Goal: Navigation & Orientation: Find specific page/section

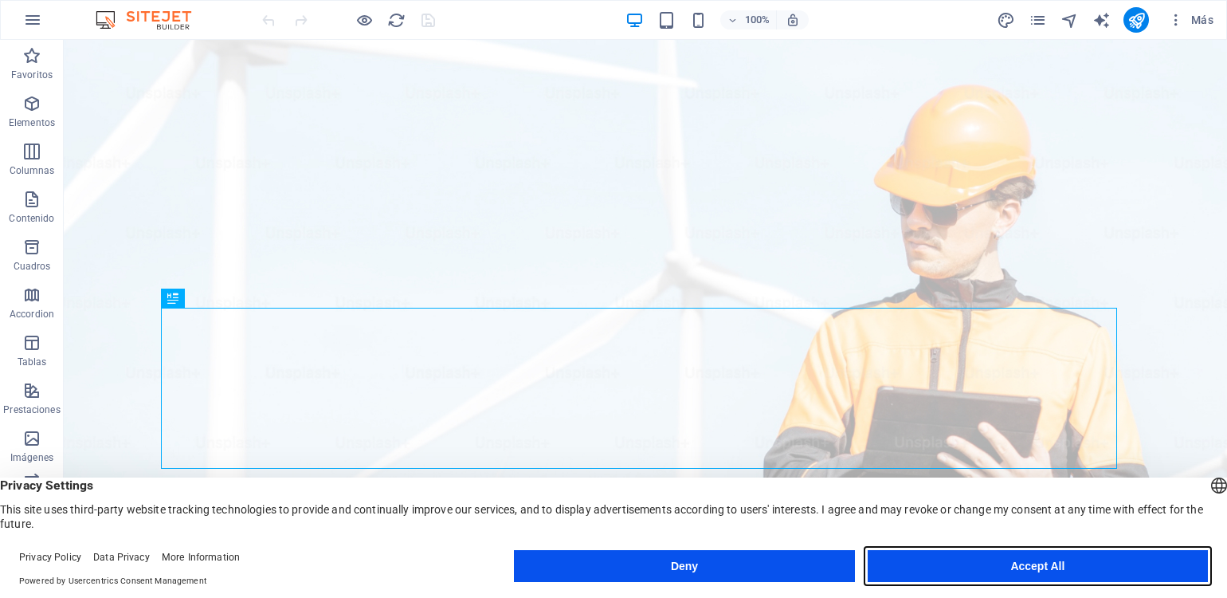
click at [1018, 559] on button "Accept All" at bounding box center [1038, 566] width 340 height 32
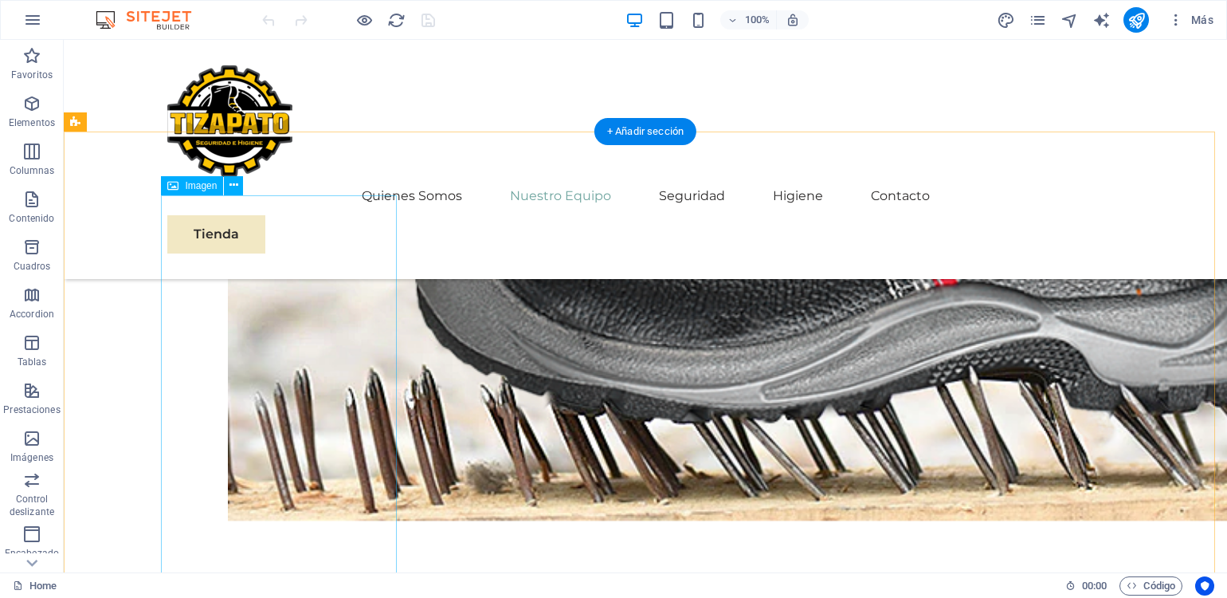
scroll to position [2390, 0]
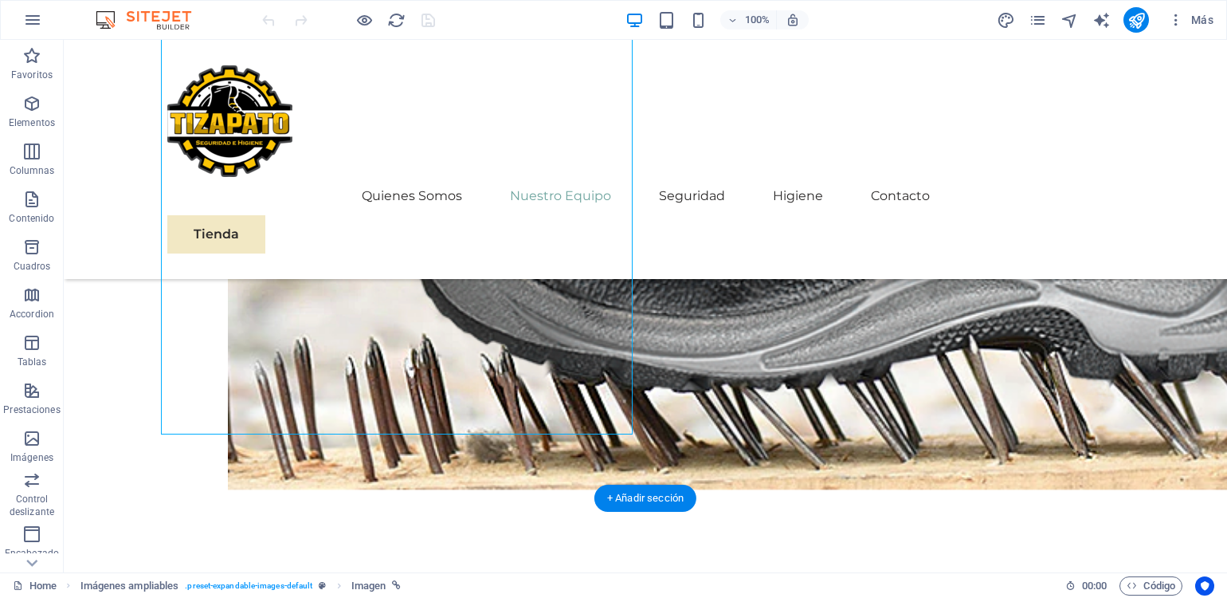
scroll to position [2550, 0]
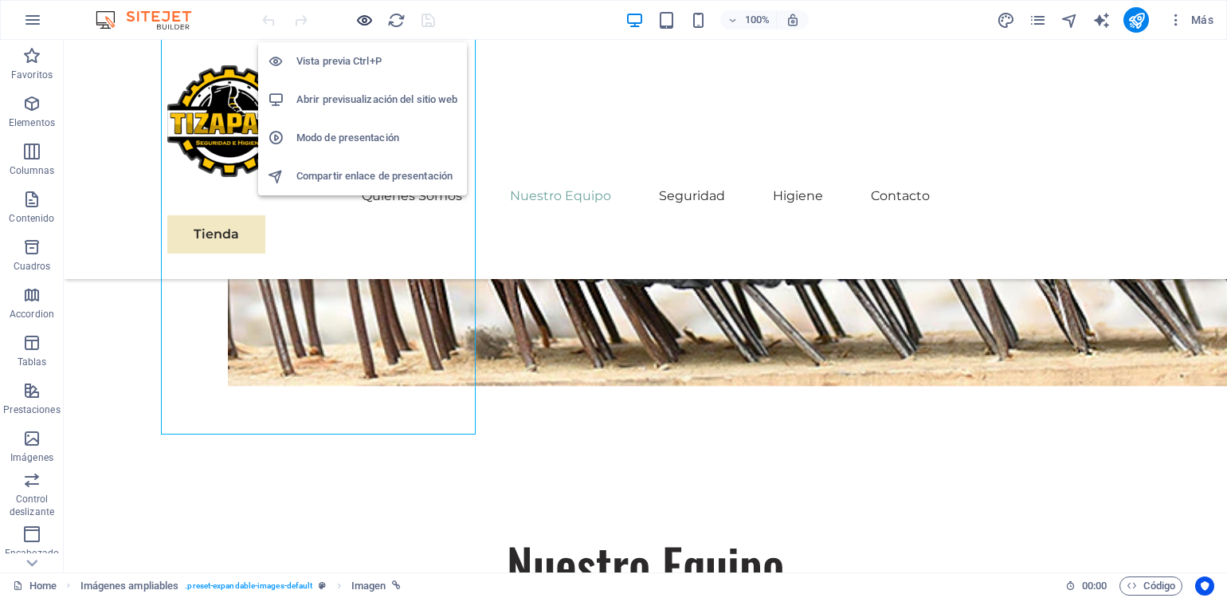
click at [361, 18] on icon "button" at bounding box center [364, 20] width 18 height 18
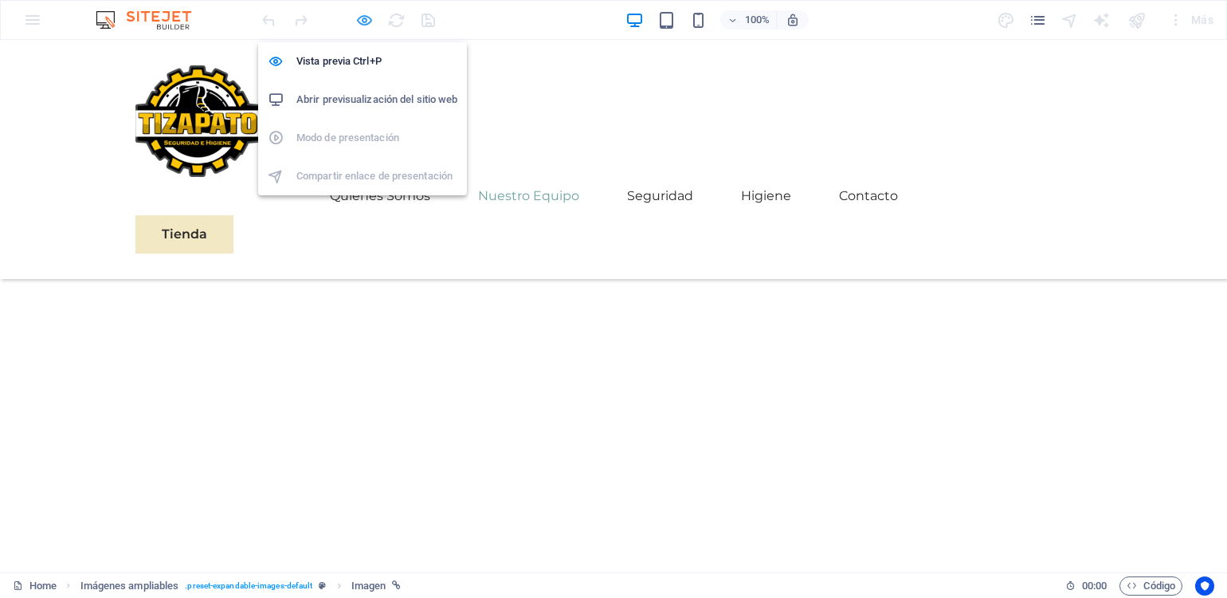
scroll to position [2524, 0]
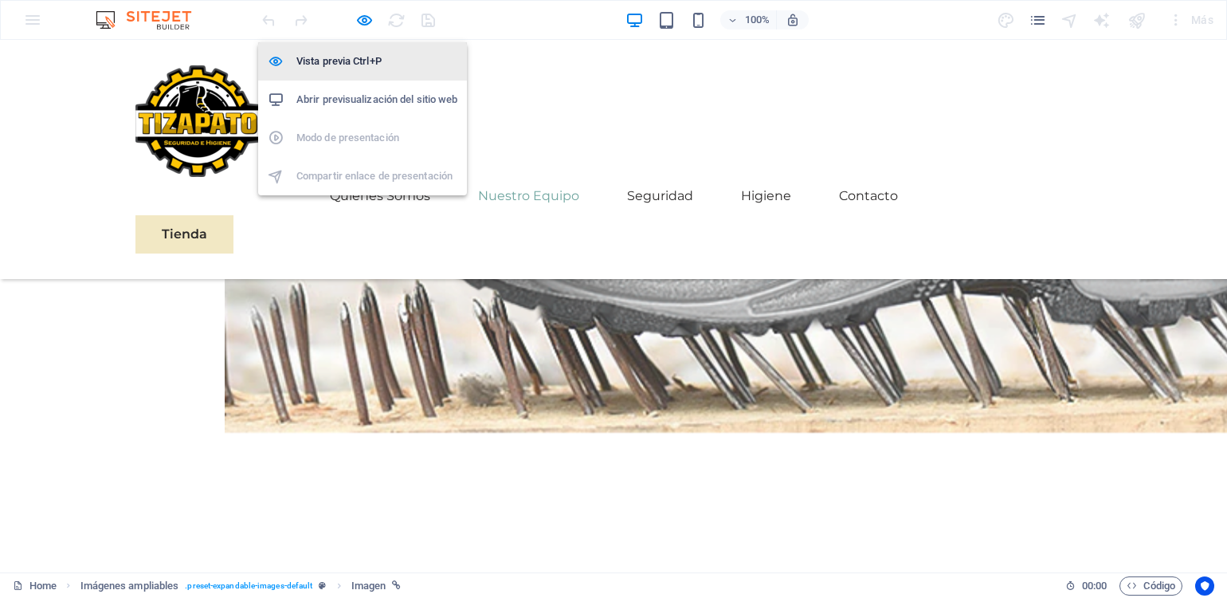
click at [357, 59] on h6 "Vista previa Ctrl+P" at bounding box center [376, 61] width 161 height 19
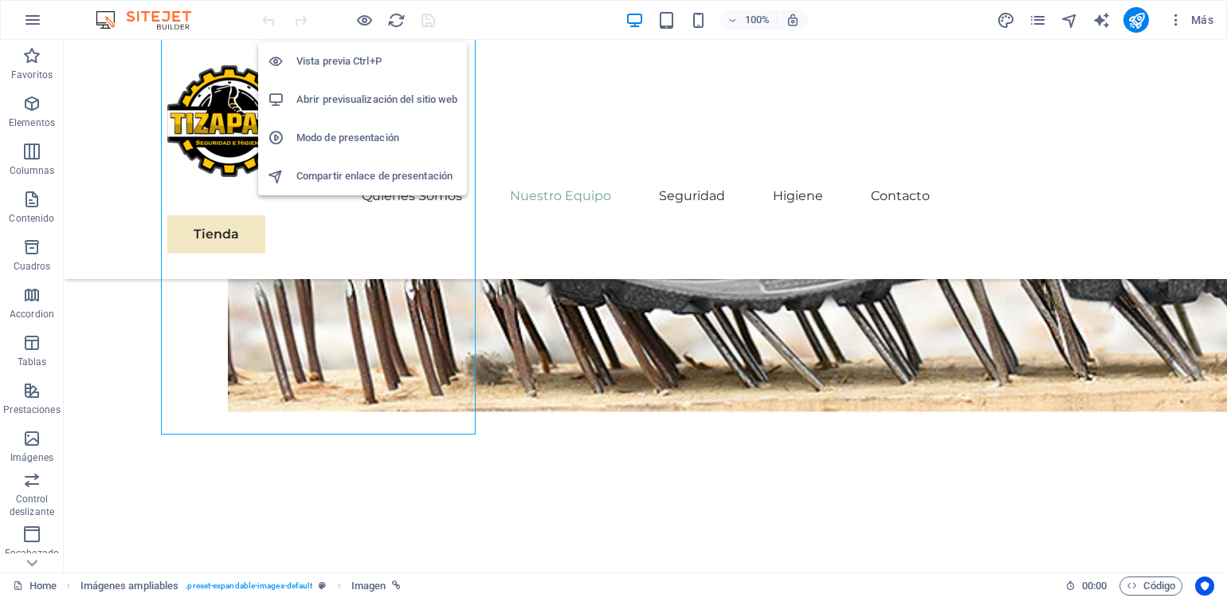
scroll to position [2550, 0]
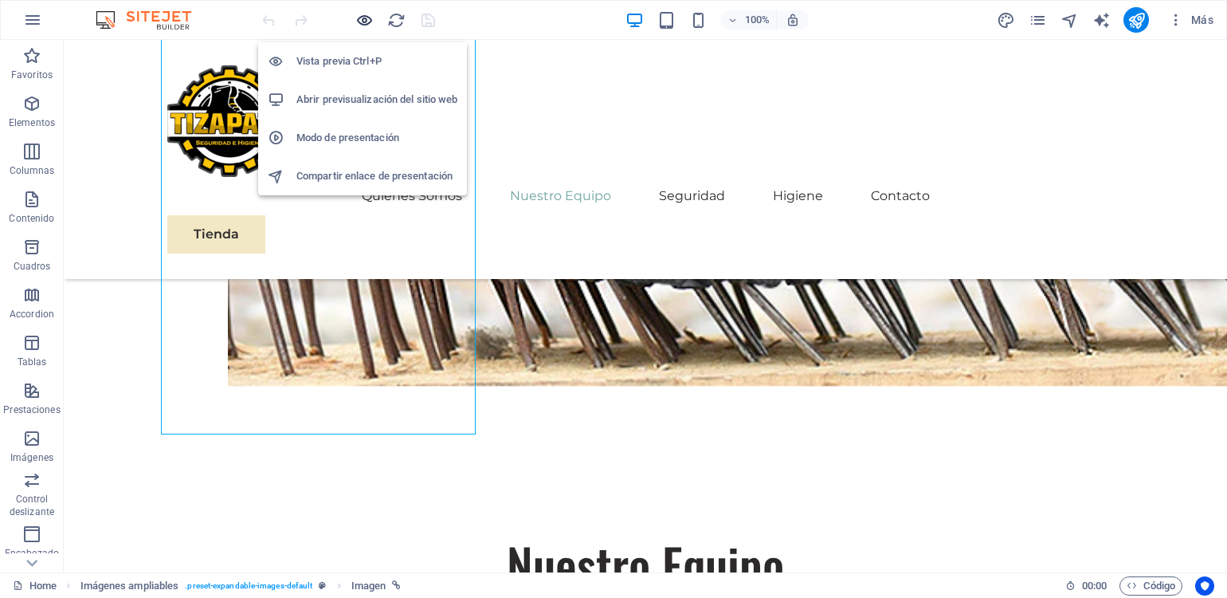
click at [367, 20] on icon "button" at bounding box center [364, 20] width 18 height 18
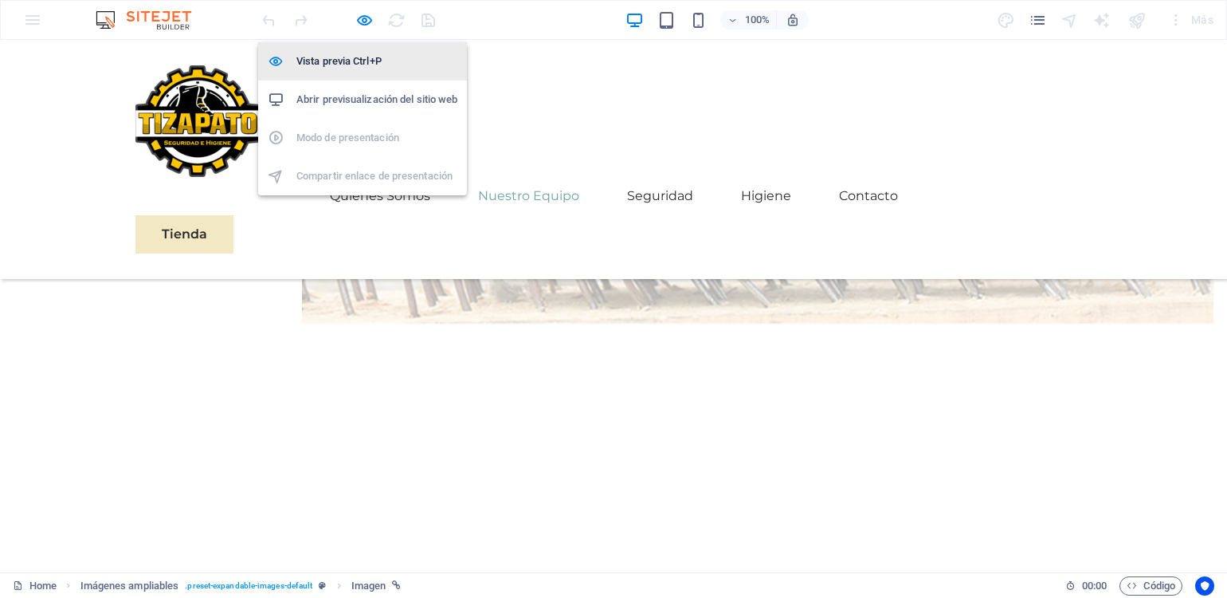
click at [360, 53] on h6 "Vista previa Ctrl+P" at bounding box center [376, 61] width 161 height 19
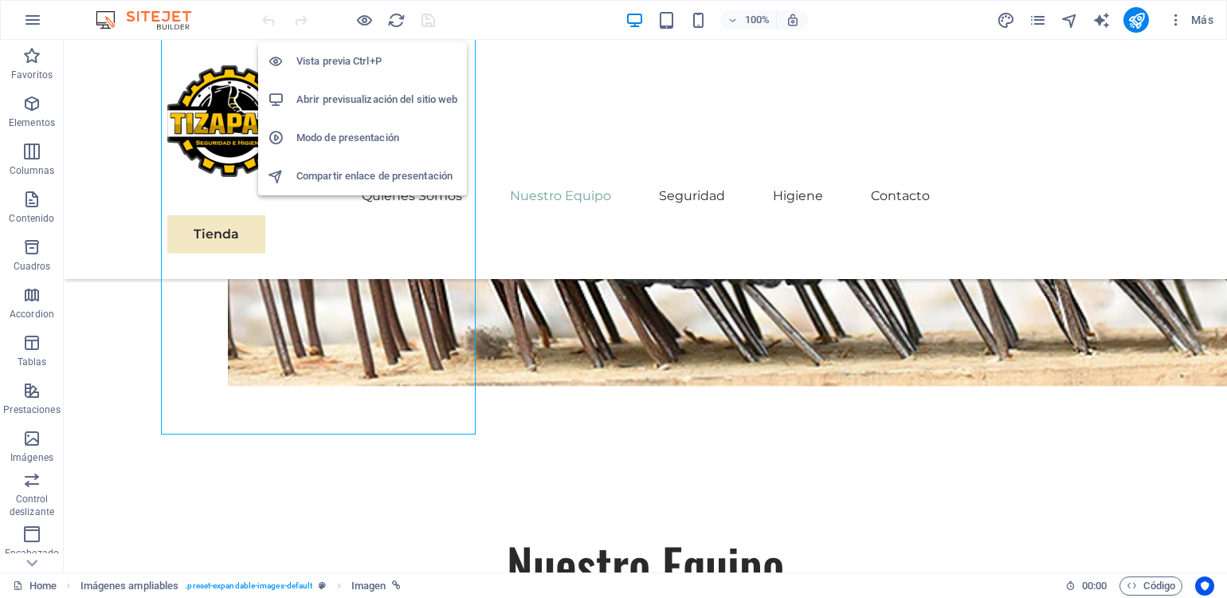
click at [363, 55] on h6 "Vista previa Ctrl+P" at bounding box center [376, 61] width 161 height 19
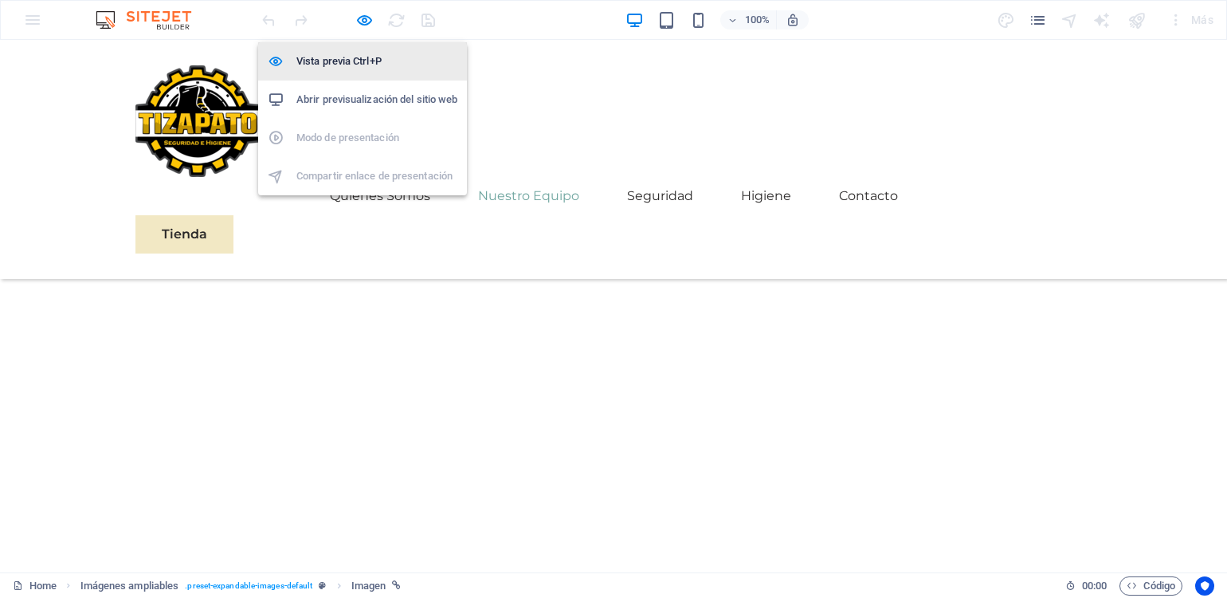
scroll to position [2524, 0]
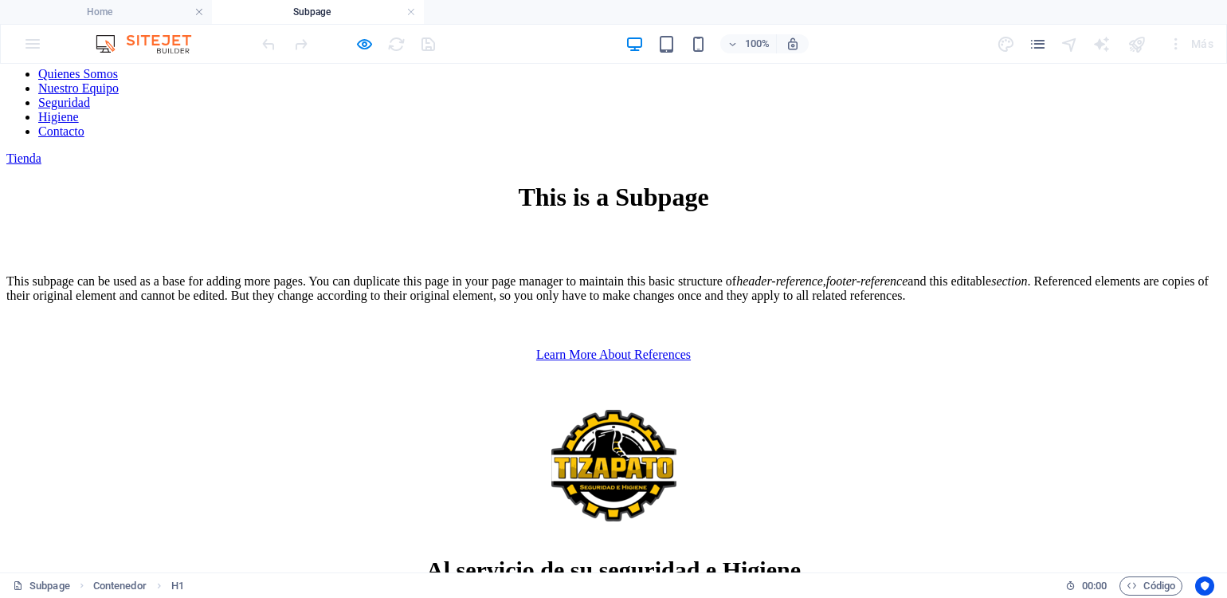
scroll to position [0, 0]
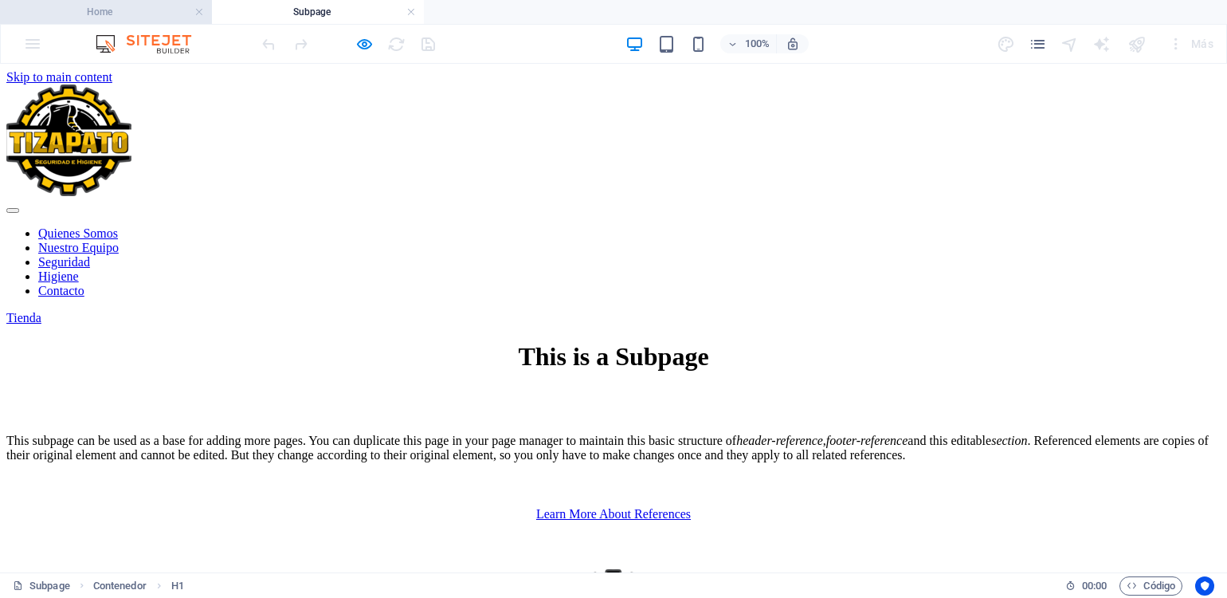
click at [150, 13] on h4 "Home" at bounding box center [106, 12] width 212 height 18
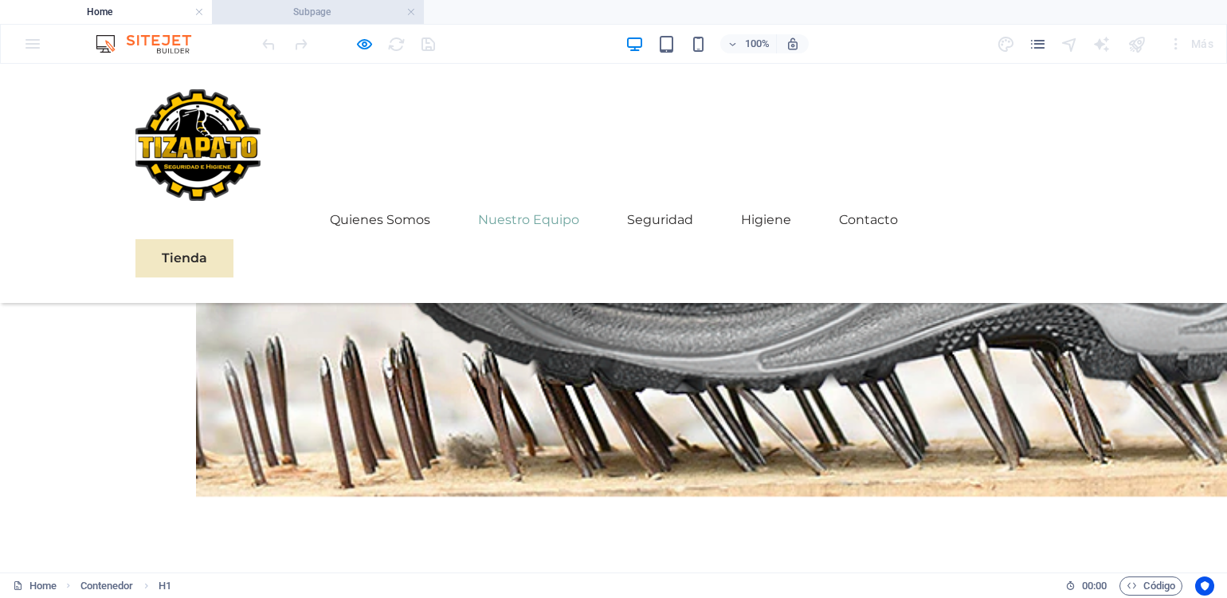
click at [284, 17] on h4 "Subpage" at bounding box center [318, 12] width 212 height 18
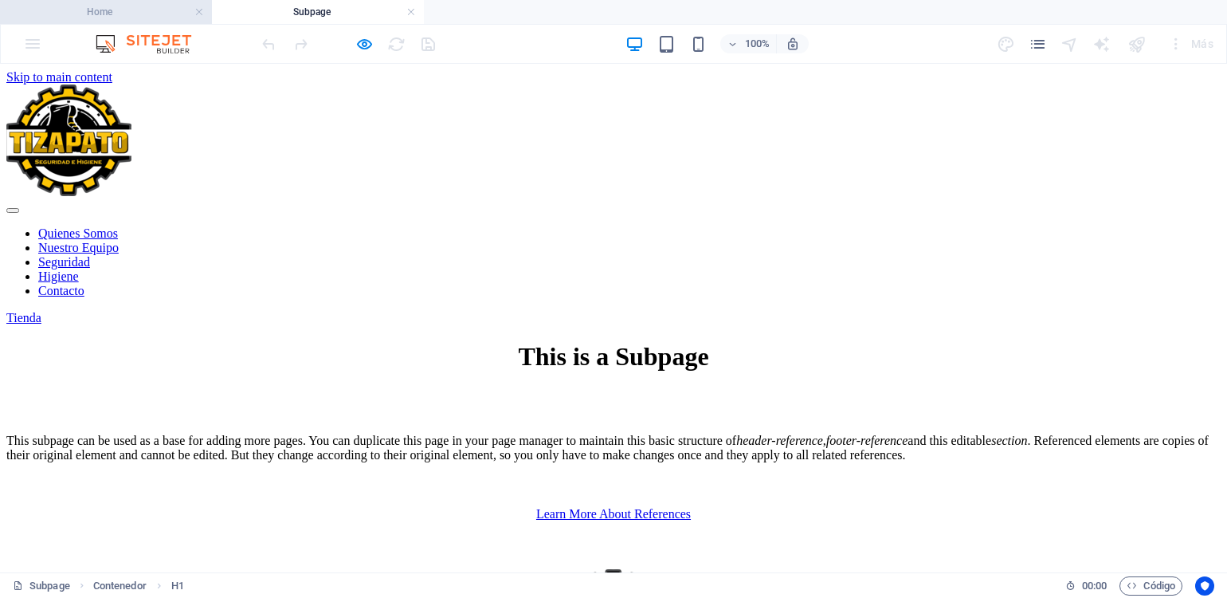
click at [118, 4] on h4 "Home" at bounding box center [106, 12] width 212 height 18
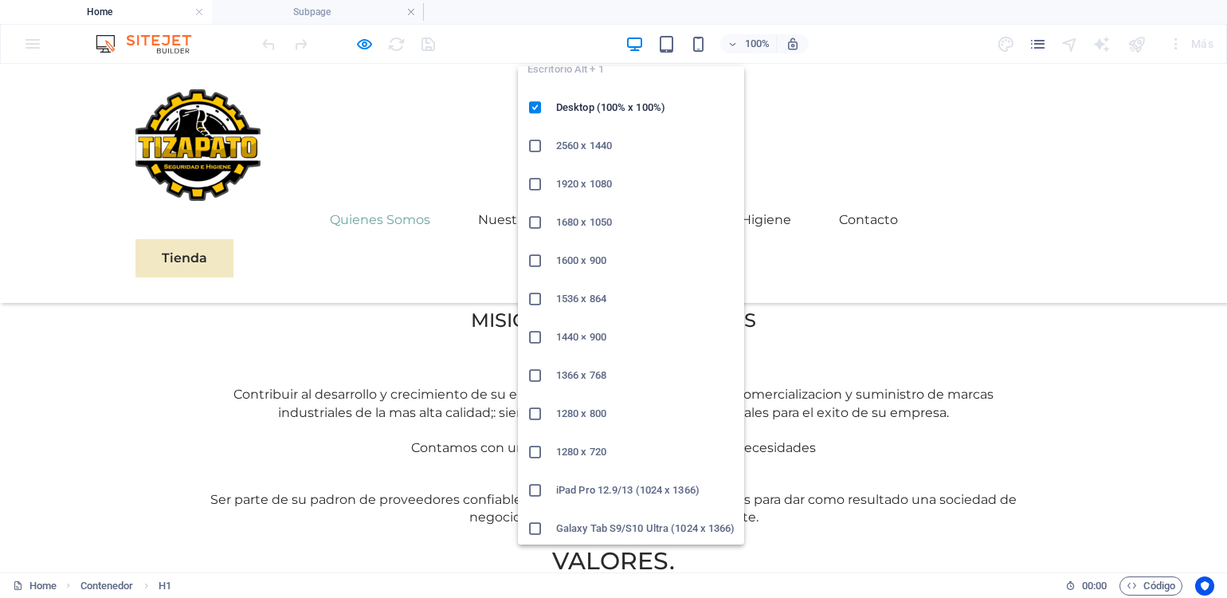
scroll to position [19, 0]
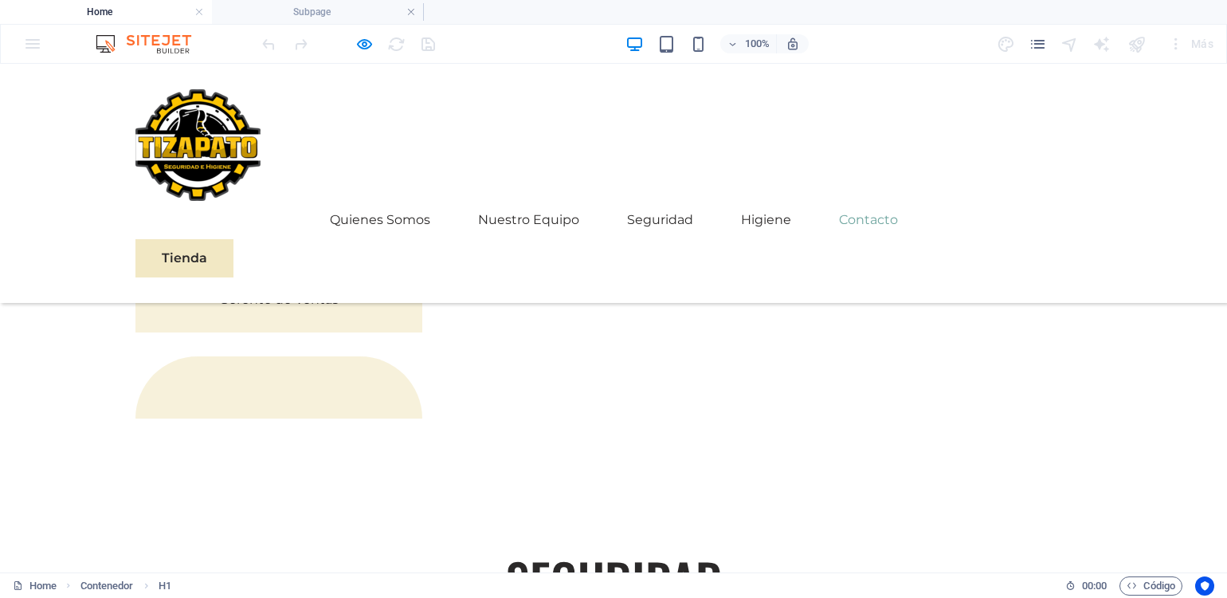
scroll to position [3721, 0]
